Goal: Task Accomplishment & Management: Manage account settings

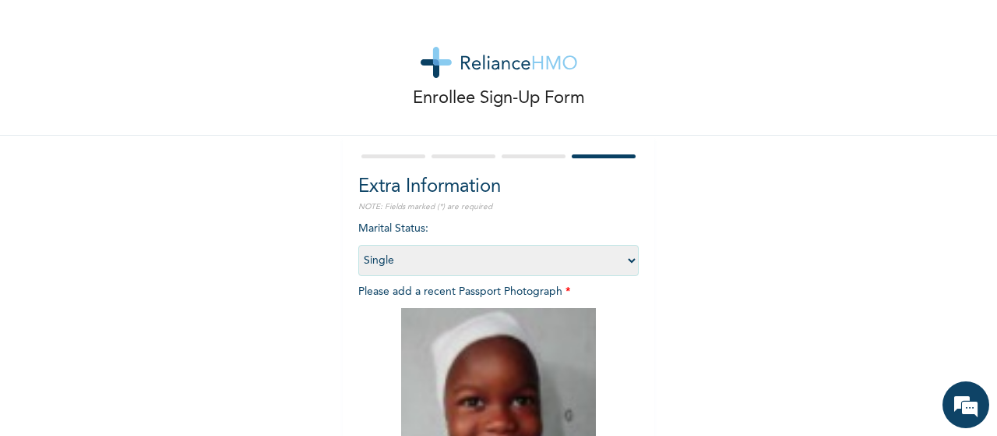
select select "1"
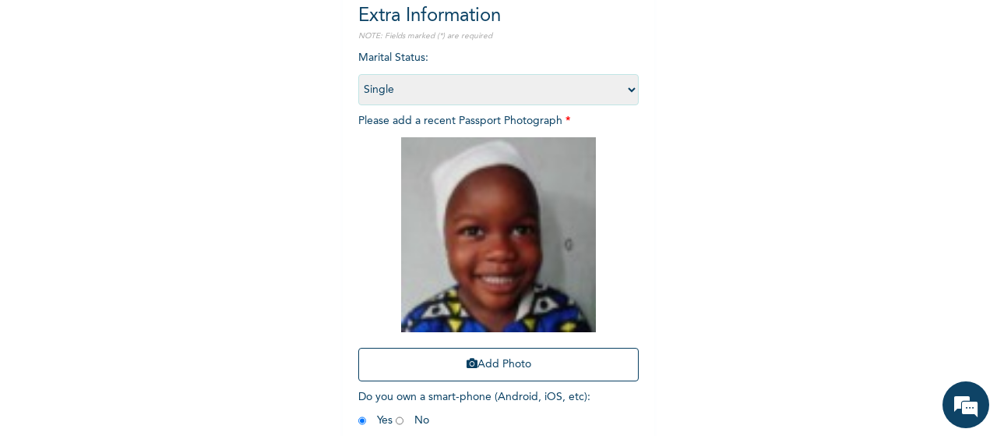
scroll to position [248, 0]
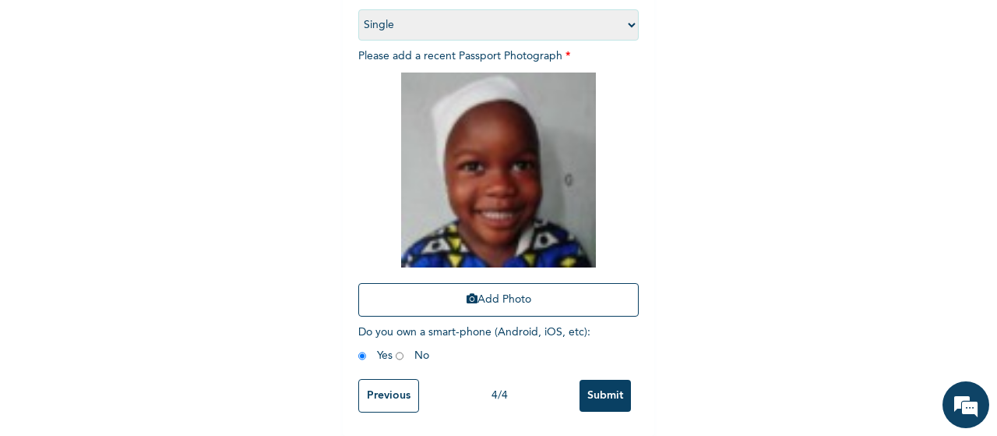
click at [595, 383] on input "Submit" at bounding box center [605, 395] width 51 height 32
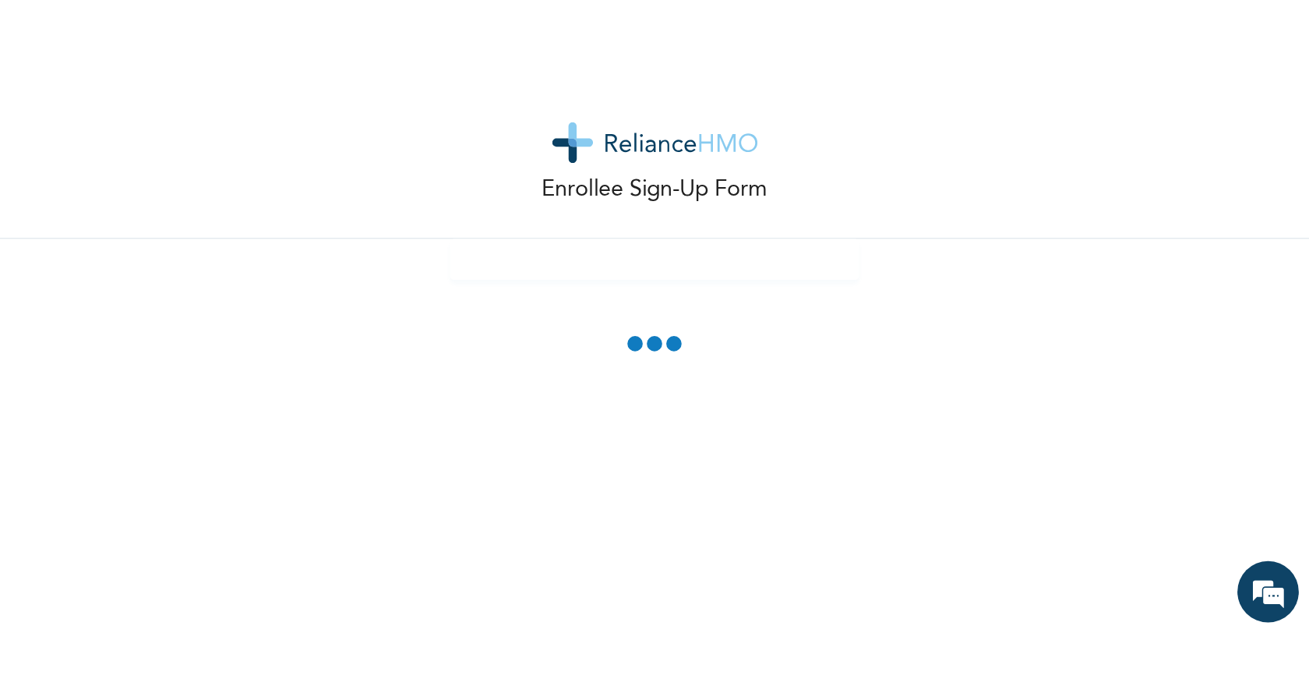
scroll to position [0, 0]
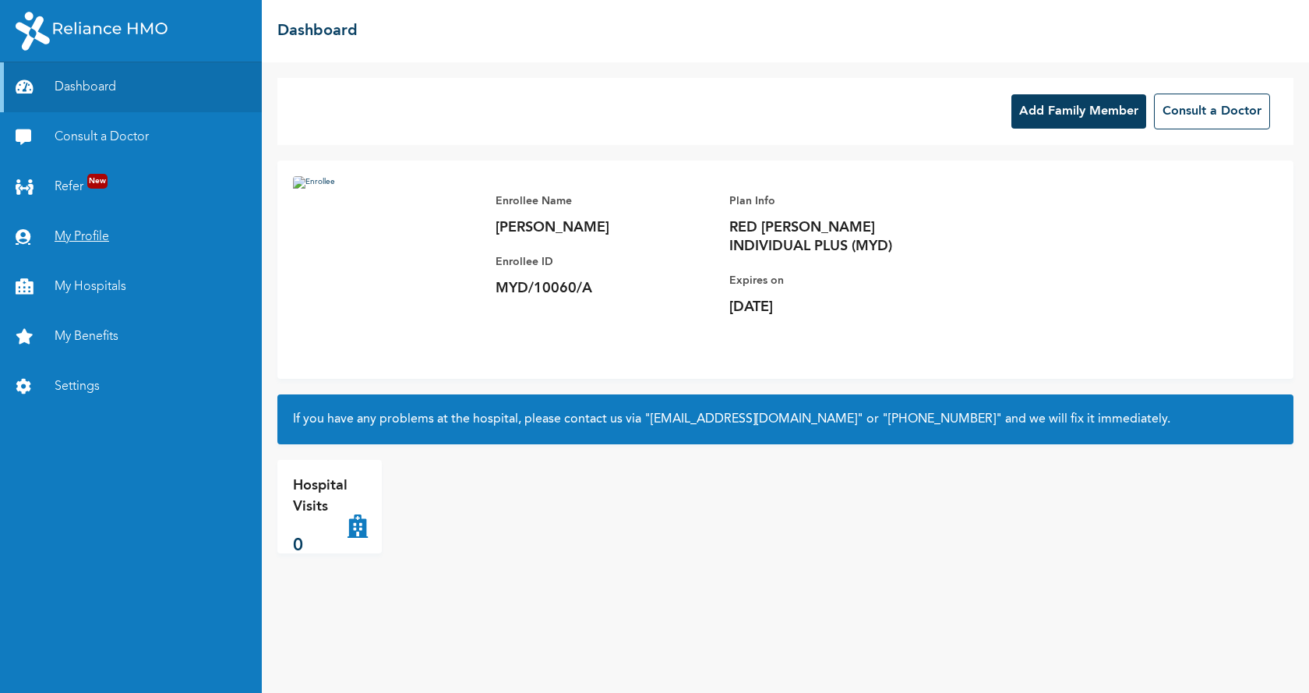
click at [92, 235] on link "My Profile" at bounding box center [131, 237] width 262 height 50
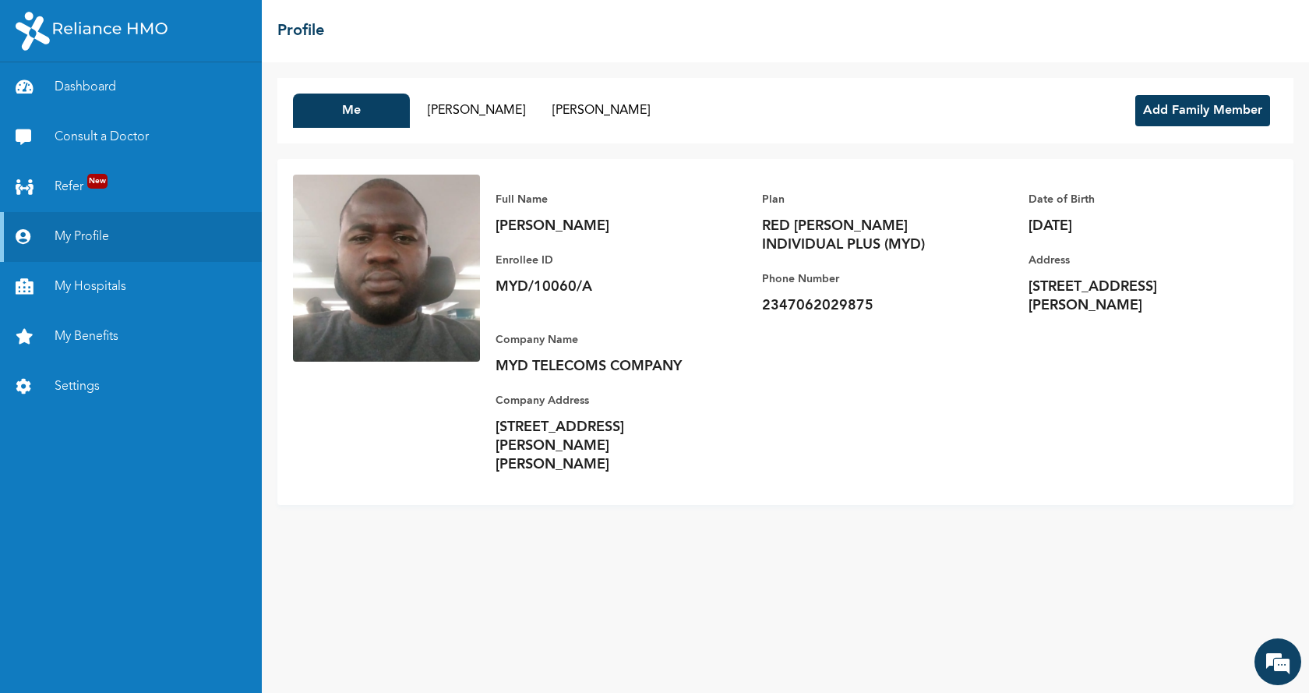
click at [945, 489] on div "Full Name Ismaila Salawu Enrollee ID MYD/10060/A Plan RED BERYL INDIVIDUAL PLUS…" at bounding box center [879, 332] width 798 height 315
click at [92, 378] on link "Settings" at bounding box center [131, 386] width 262 height 50
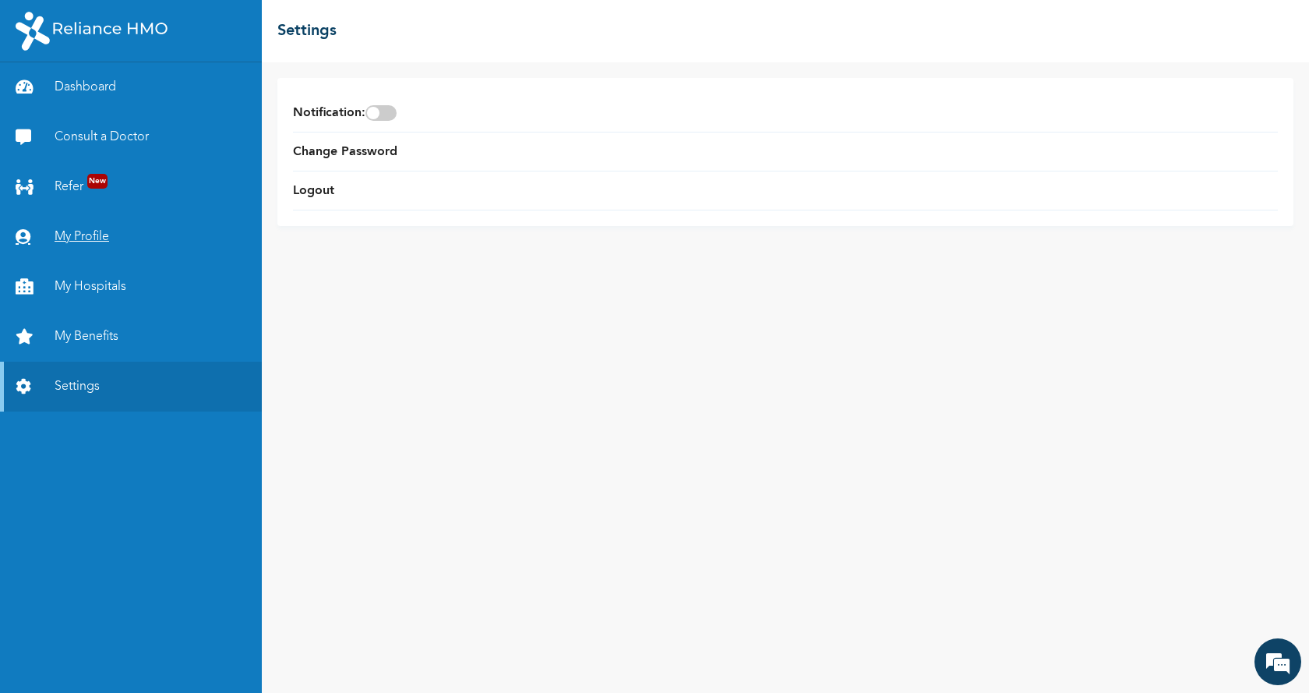
click at [89, 232] on link "My Profile" at bounding box center [131, 237] width 262 height 50
